Goal: Navigation & Orientation: Find specific page/section

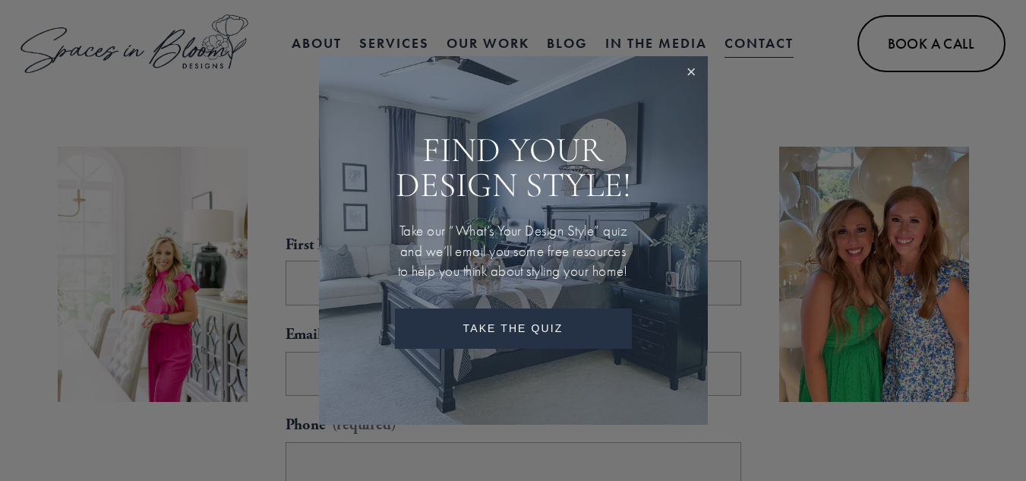
click at [691, 59] on link "Close" at bounding box center [692, 73] width 28 height 28
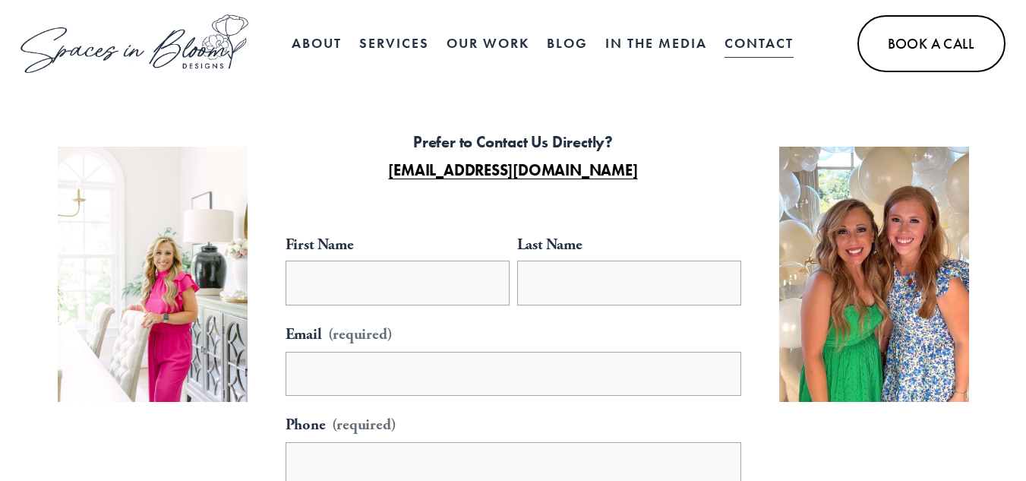
click at [581, 45] on link "Blog" at bounding box center [567, 44] width 41 height 30
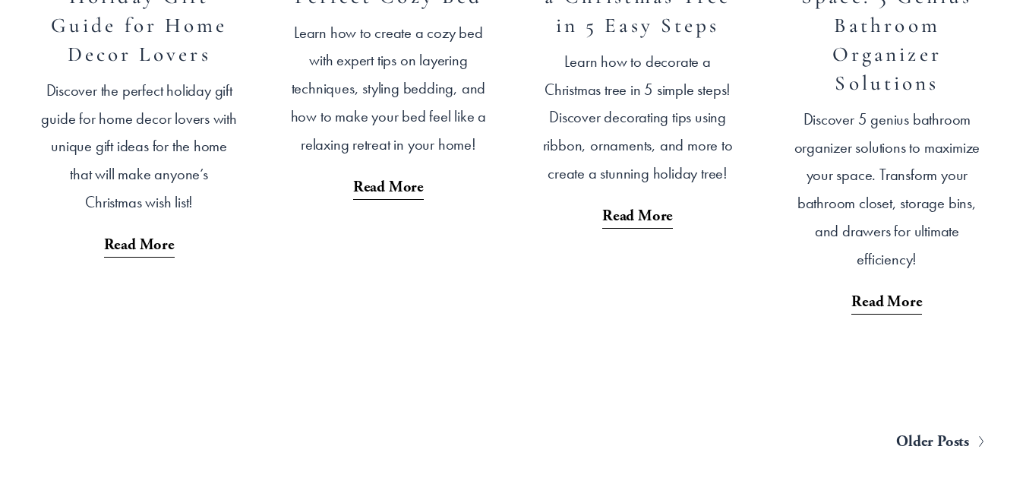
scroll to position [2980, 0]
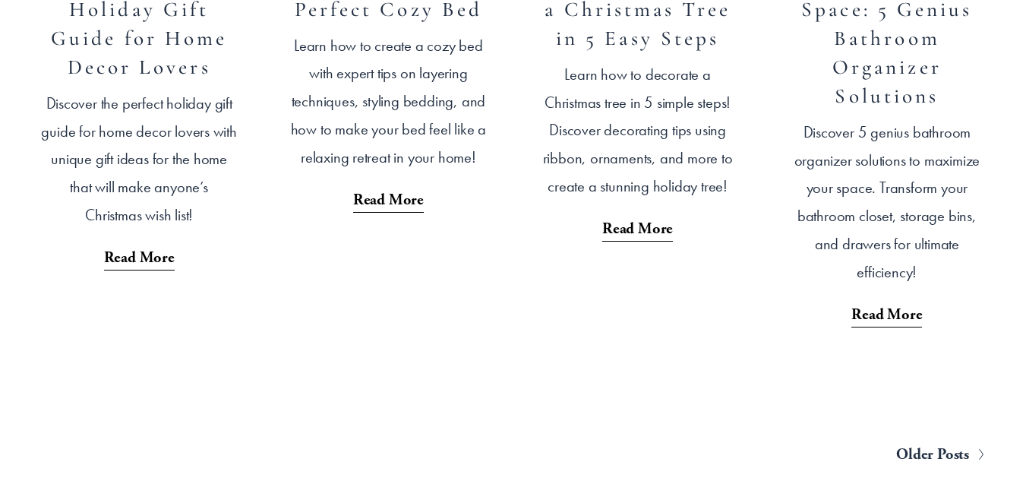
click at [944, 441] on span "Older Posts" at bounding box center [933, 455] width 73 height 28
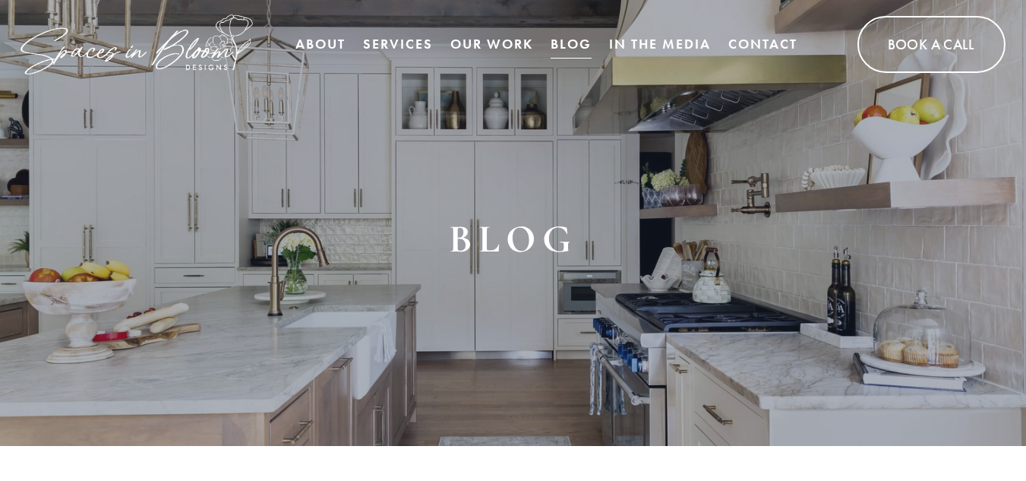
click at [496, 33] on link "Our Work" at bounding box center [492, 44] width 83 height 30
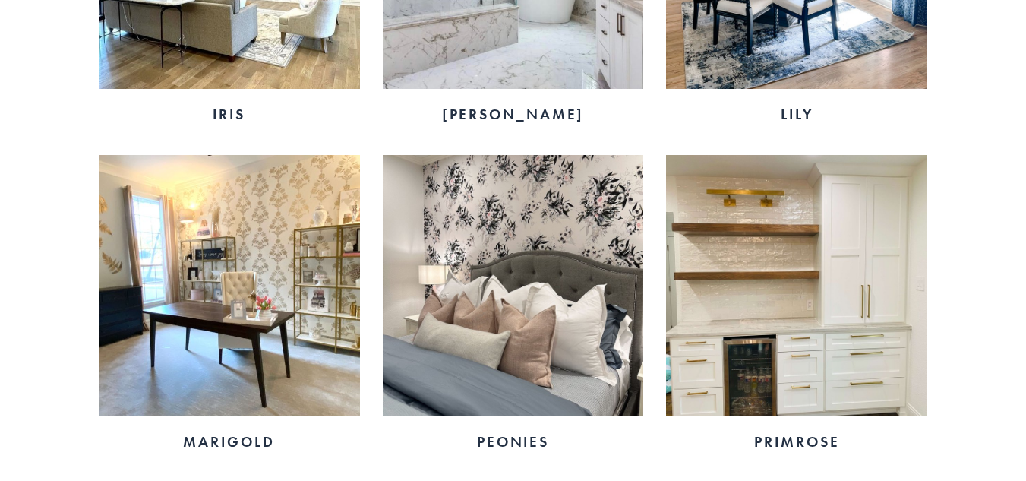
scroll to position [2150, 0]
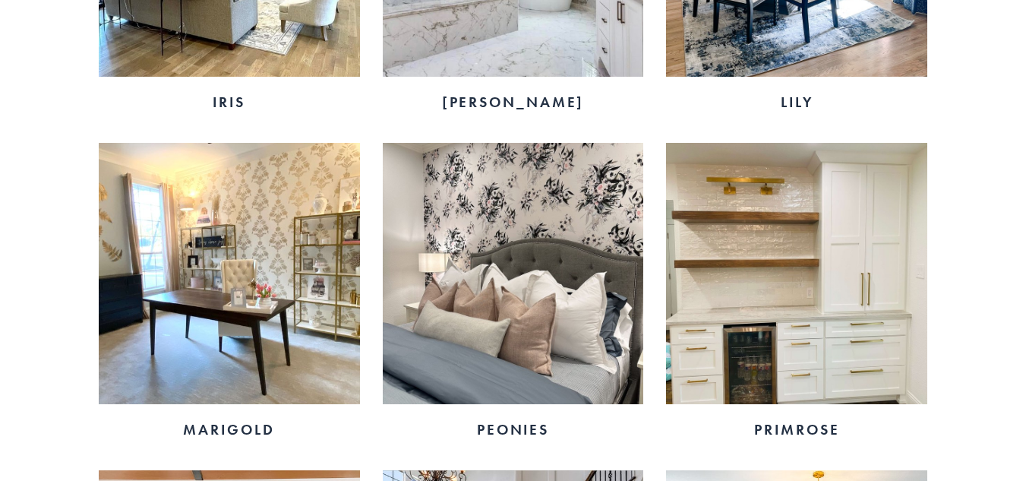
click at [495, 305] on img at bounding box center [513, 273] width 261 height 261
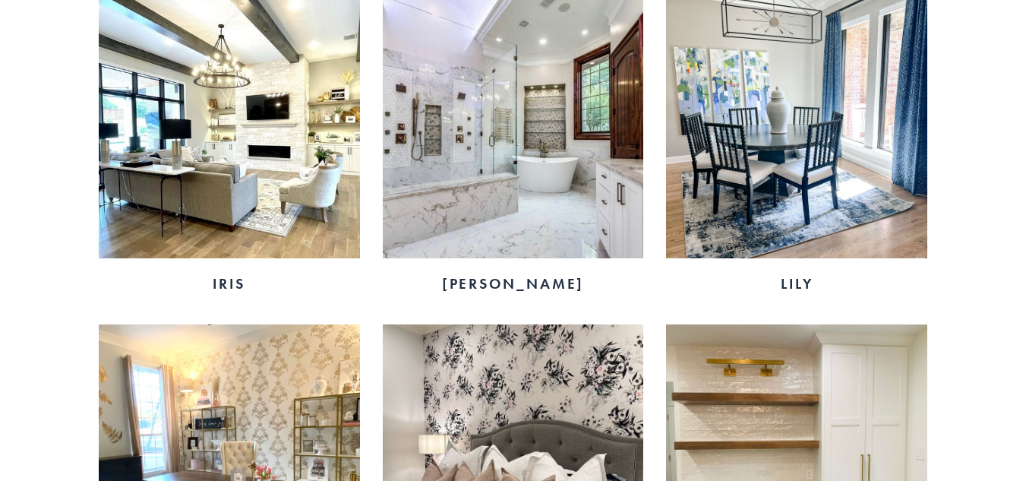
scroll to position [1962, 0]
